Goal: Go to known website: Go to known website

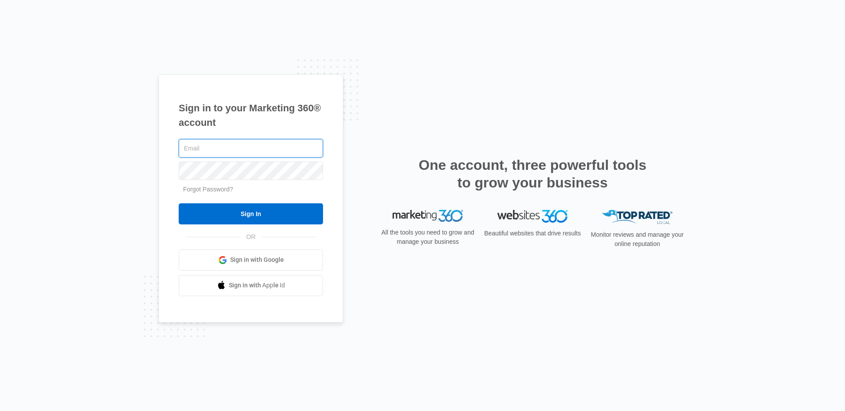
type input "[EMAIL_ADDRESS][DOMAIN_NAME]"
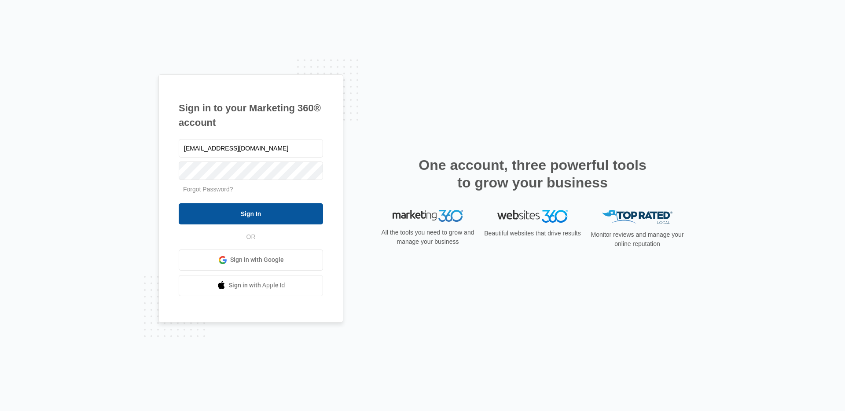
click at [287, 205] on input "Sign In" at bounding box center [251, 213] width 144 height 21
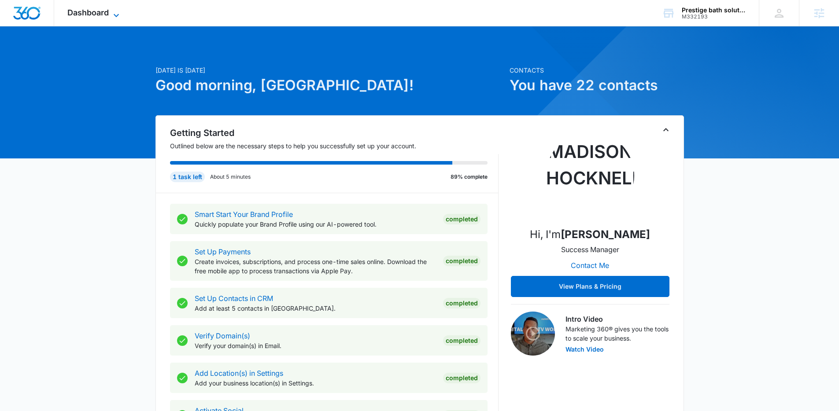
click at [108, 14] on span "Dashboard" at bounding box center [87, 12] width 41 height 9
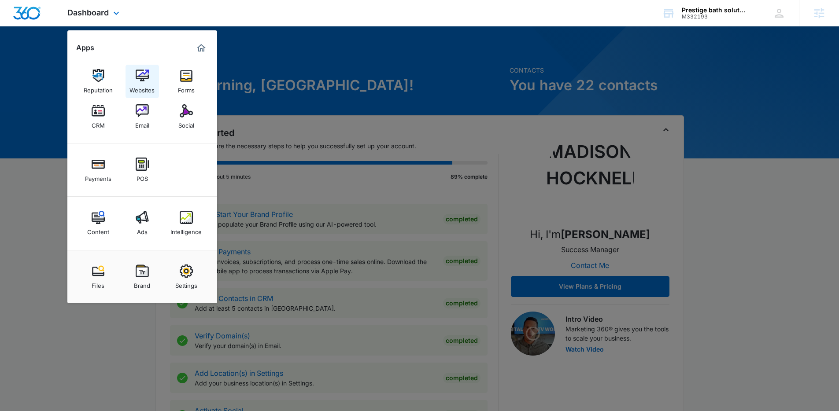
click at [132, 67] on link "Websites" at bounding box center [141, 81] width 33 height 33
